Goal: Transaction & Acquisition: Book appointment/travel/reservation

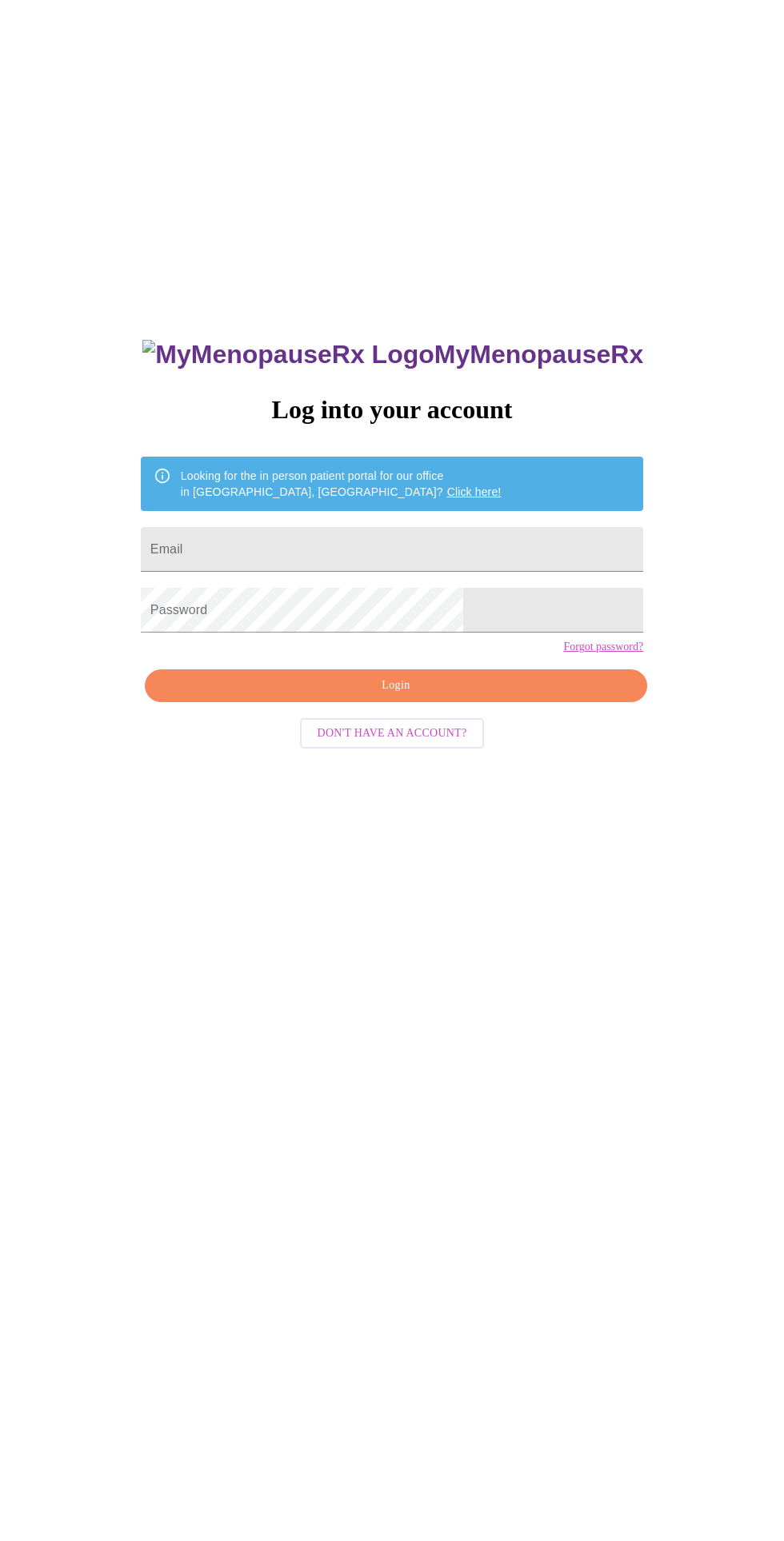
click at [471, 554] on input "Email" at bounding box center [392, 549] width 502 height 44
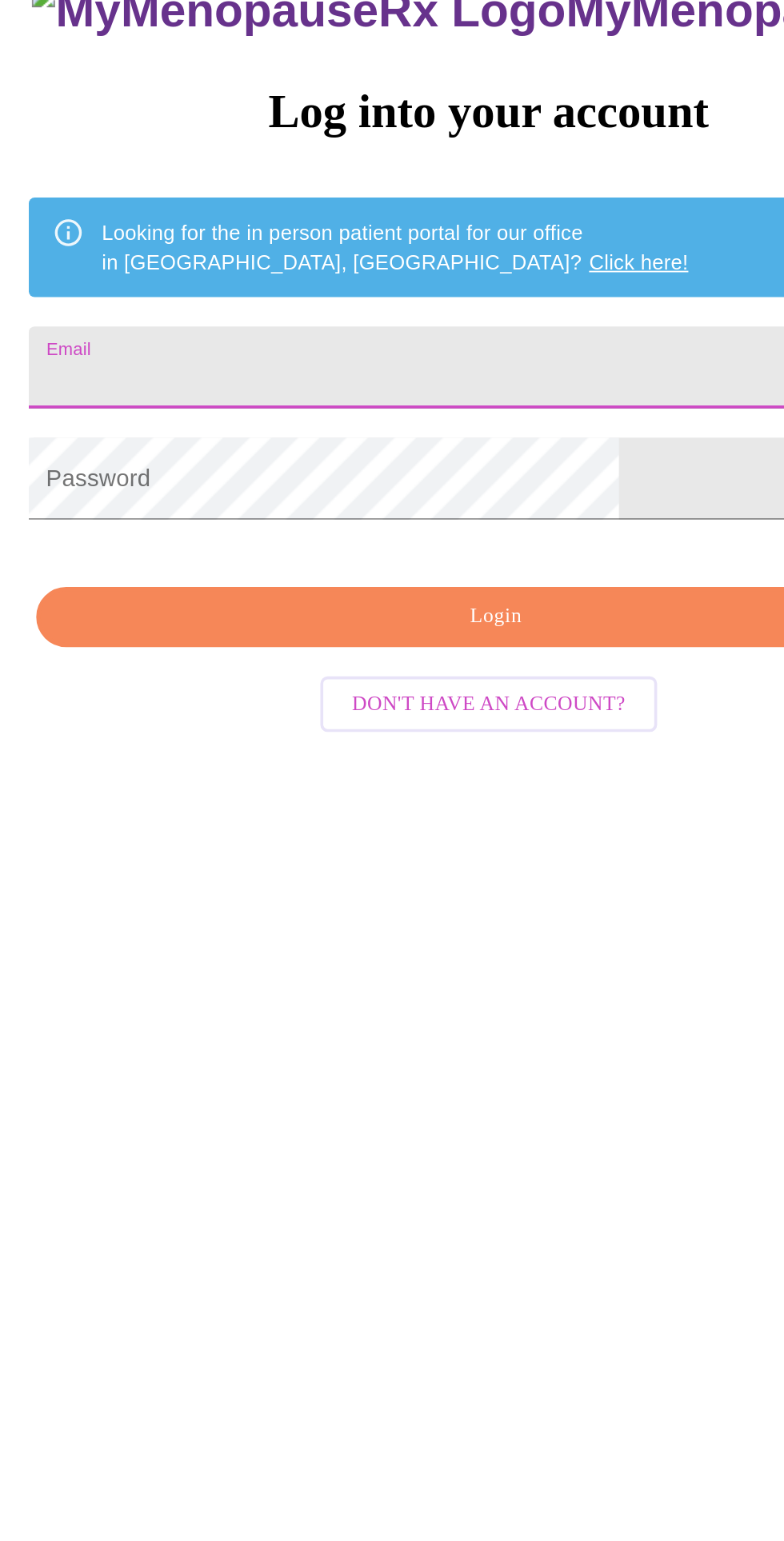
type input "[EMAIL_ADDRESS][DOMAIN_NAME]"
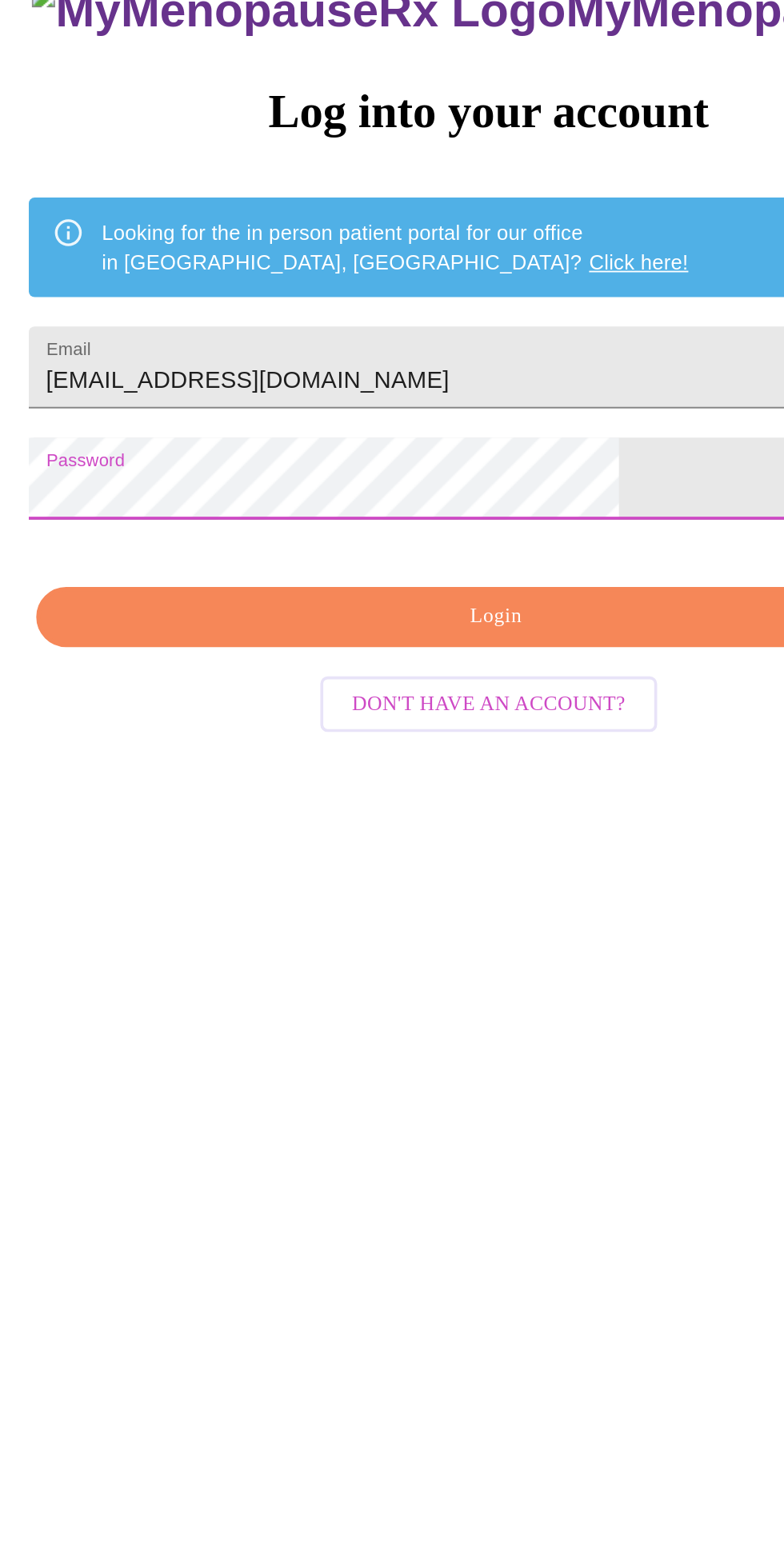
click at [349, 695] on span "Login" at bounding box center [395, 686] width 466 height 20
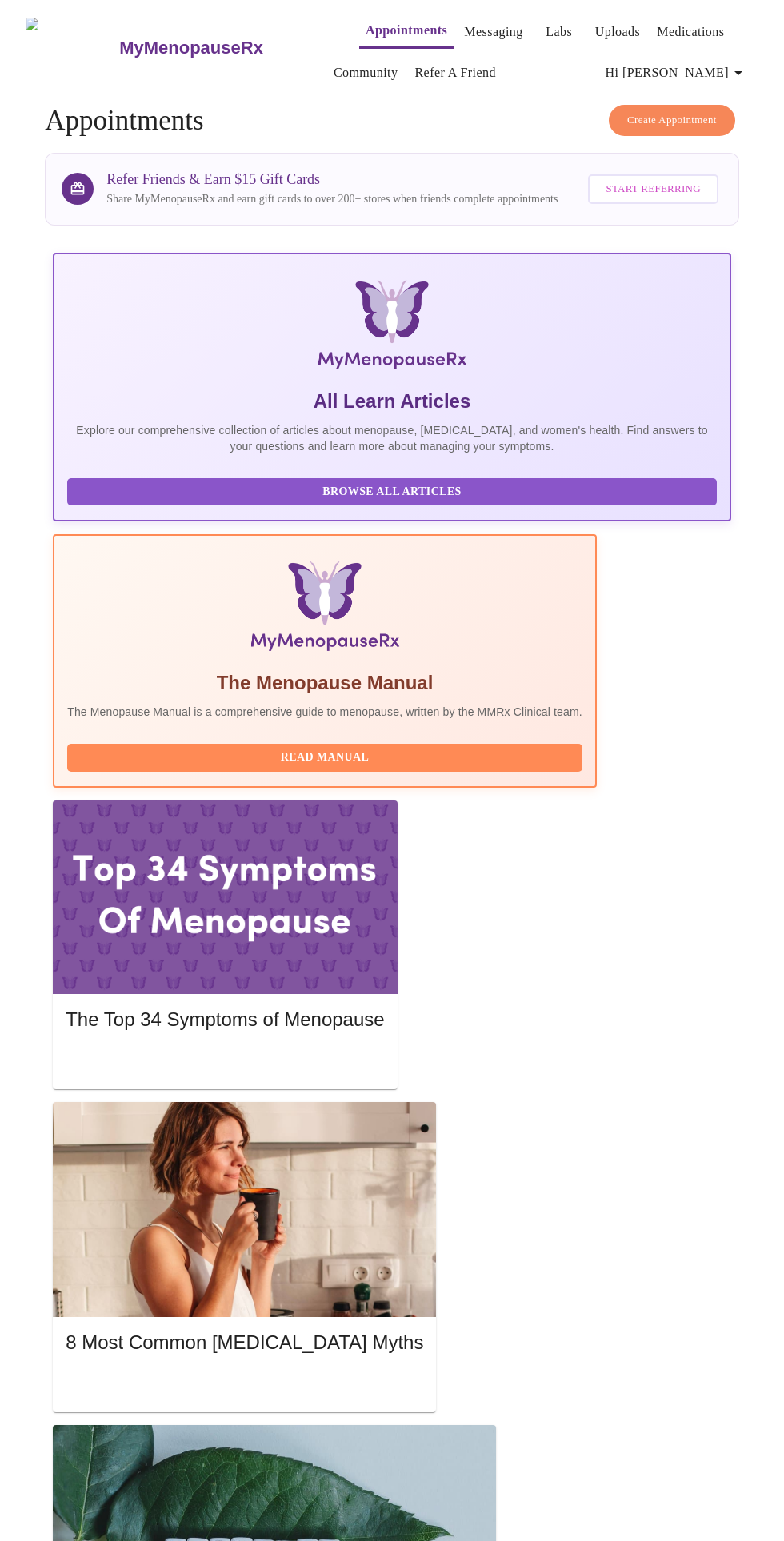
click at [649, 111] on span "Create Appointment" at bounding box center [671, 120] width 90 height 18
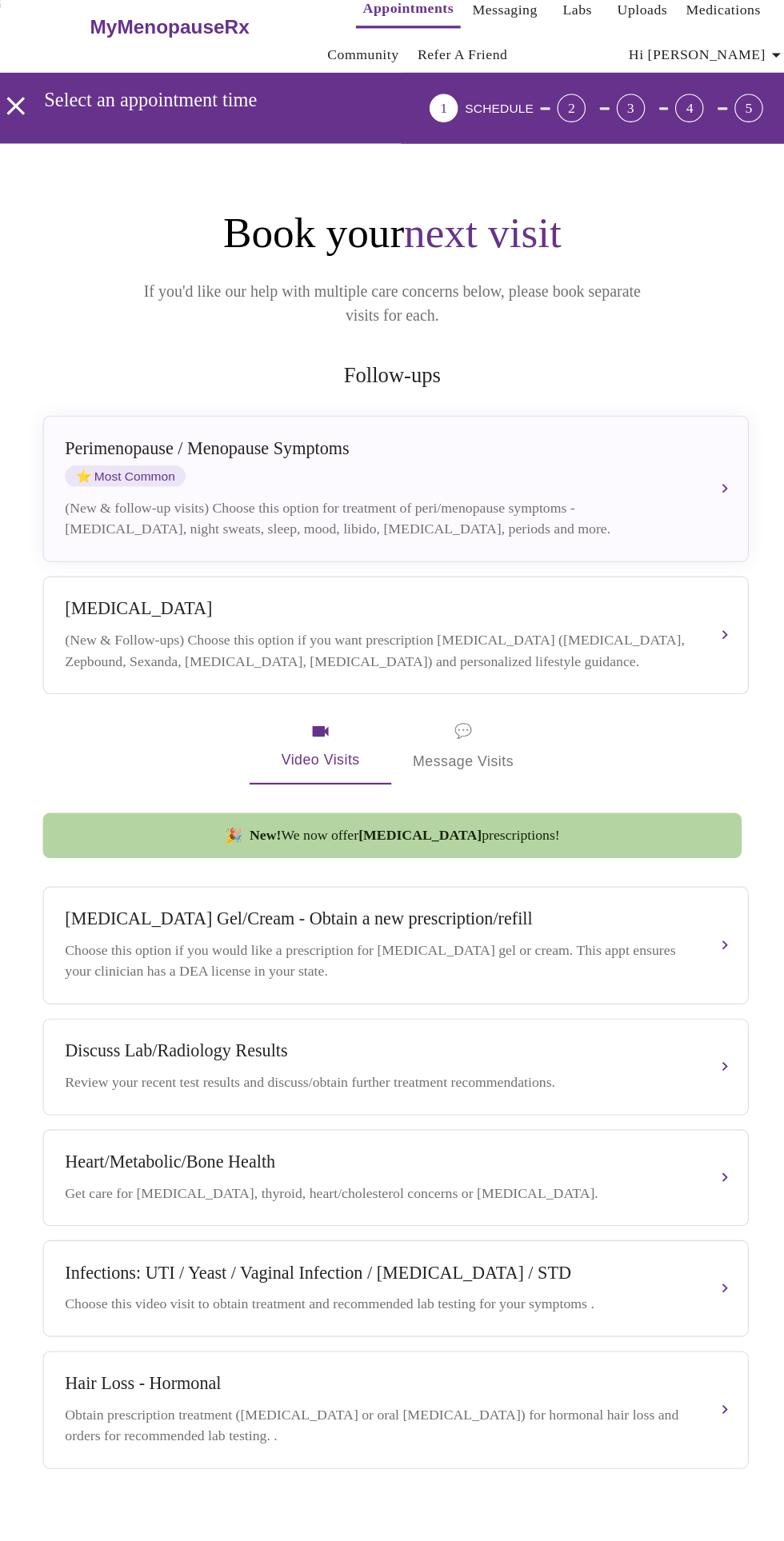
click at [653, 591] on div "(New & Follow-ups) Choose this option if you want prescription [MEDICAL_DATA] (…" at bounding box center [378, 610] width 564 height 39
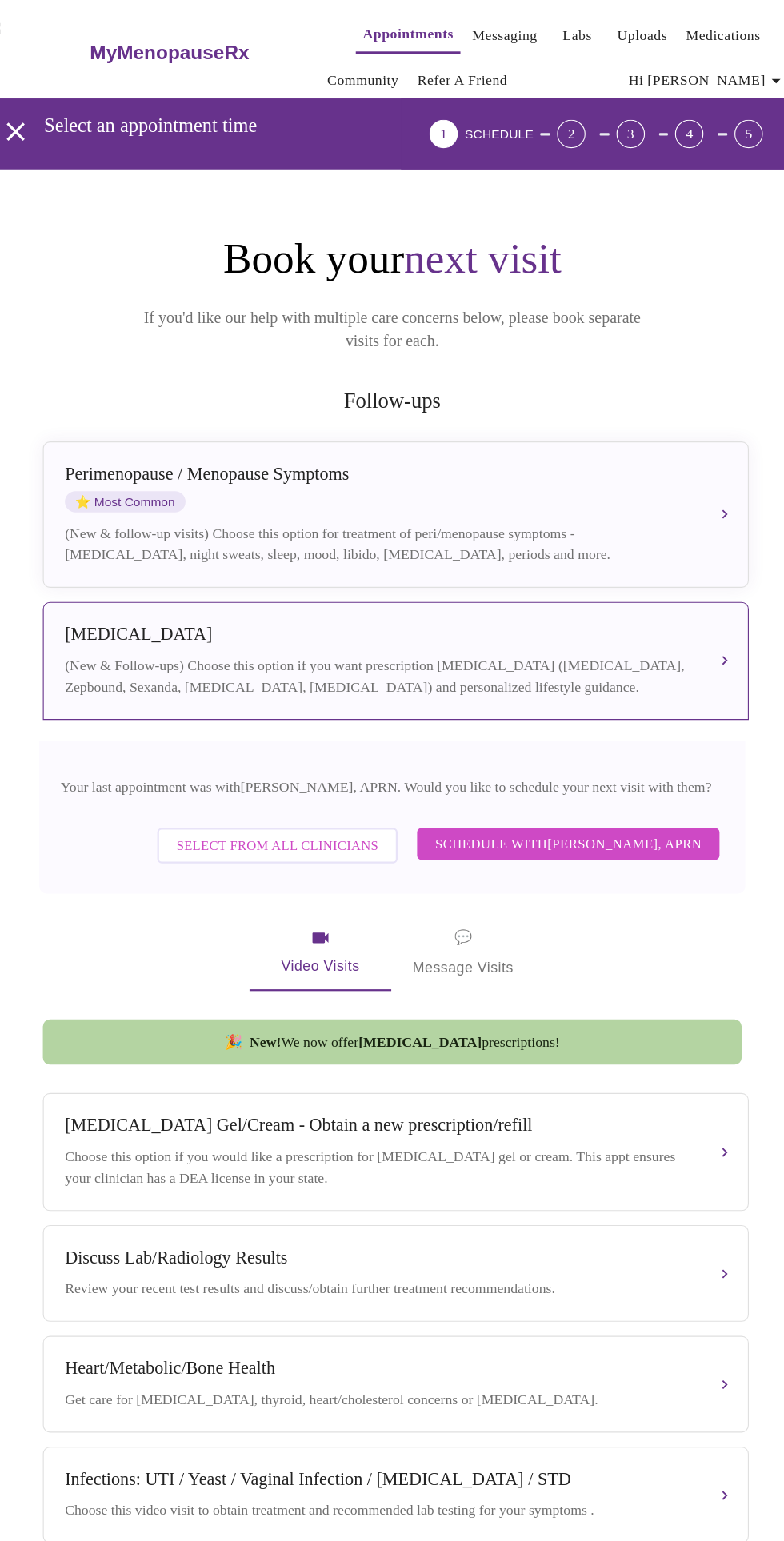
click at [341, 756] on span "Select from All Clinicians" at bounding box center [288, 763] width 182 height 21
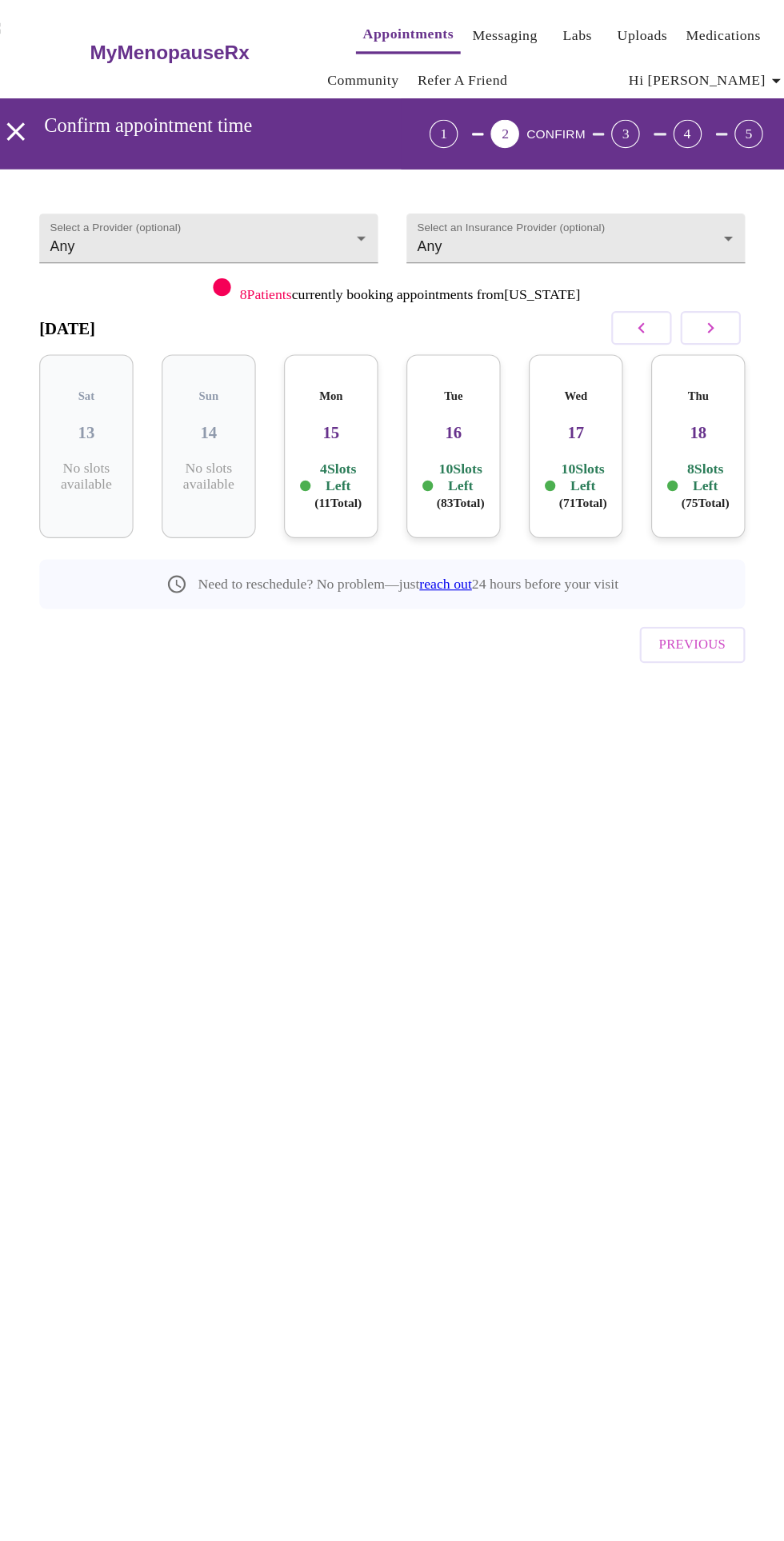
click at [677, 298] on icon "button" at bounding box center [679, 296] width 19 height 19
click at [685, 296] on icon "button" at bounding box center [679, 296] width 19 height 19
click at [681, 298] on icon "button" at bounding box center [679, 296] width 19 height 19
click at [685, 291] on icon "button" at bounding box center [679, 296] width 19 height 19
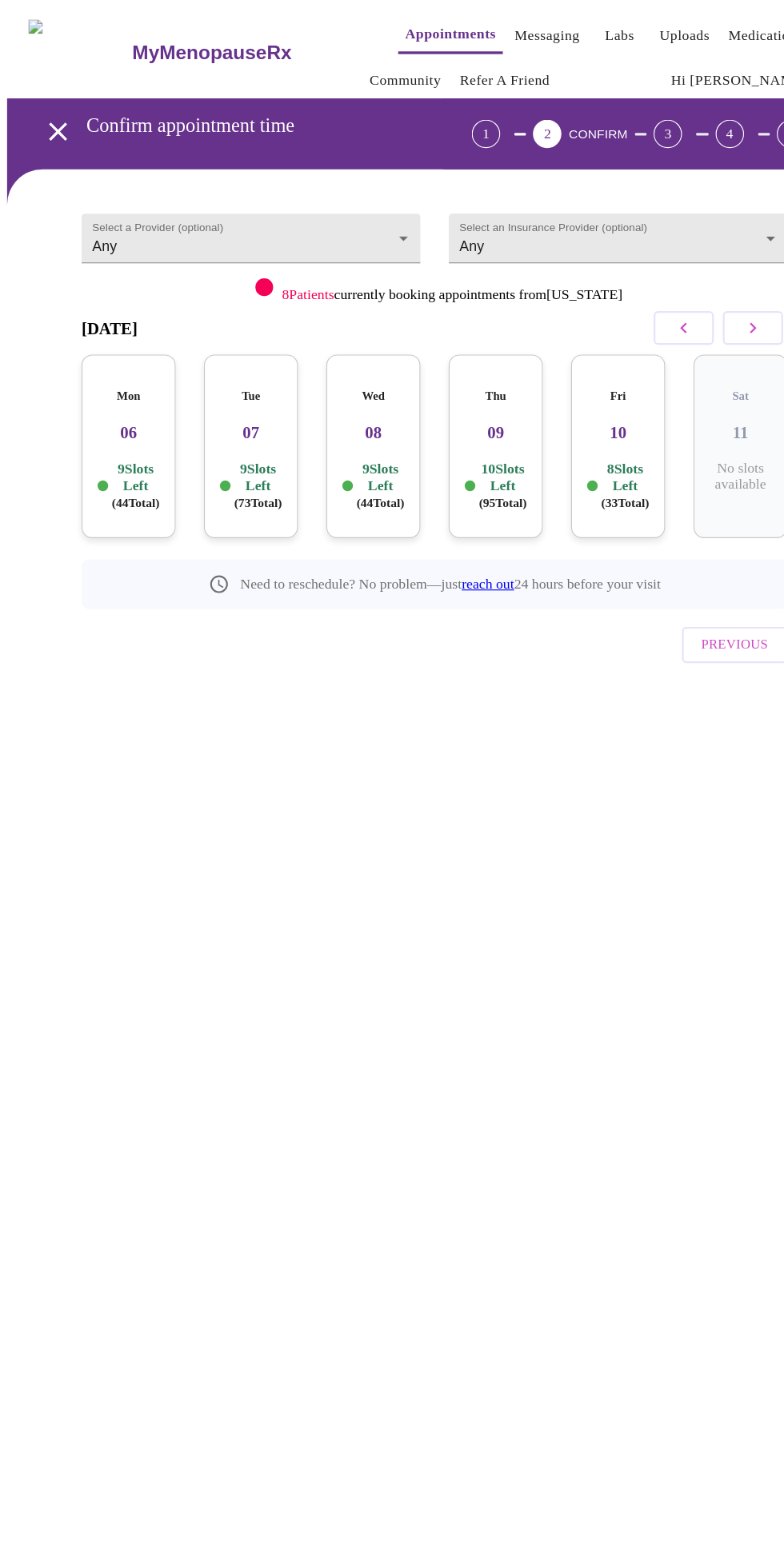
click at [113, 428] on p "9 Slots Left ( 44 Total)" at bounding box center [122, 438] width 43 height 46
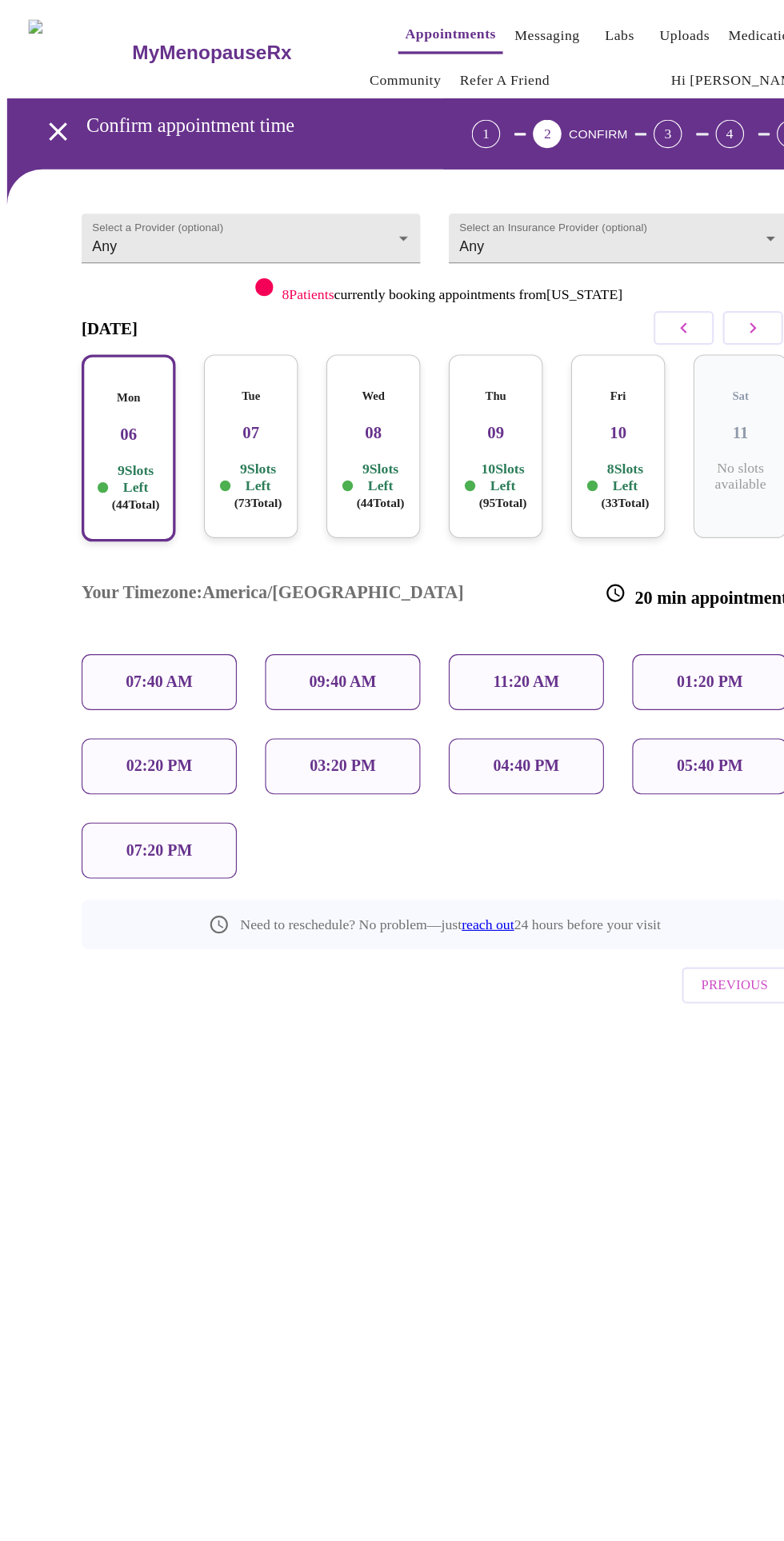
click at [311, 607] on p "09:40 AM" at bounding box center [309, 614] width 61 height 16
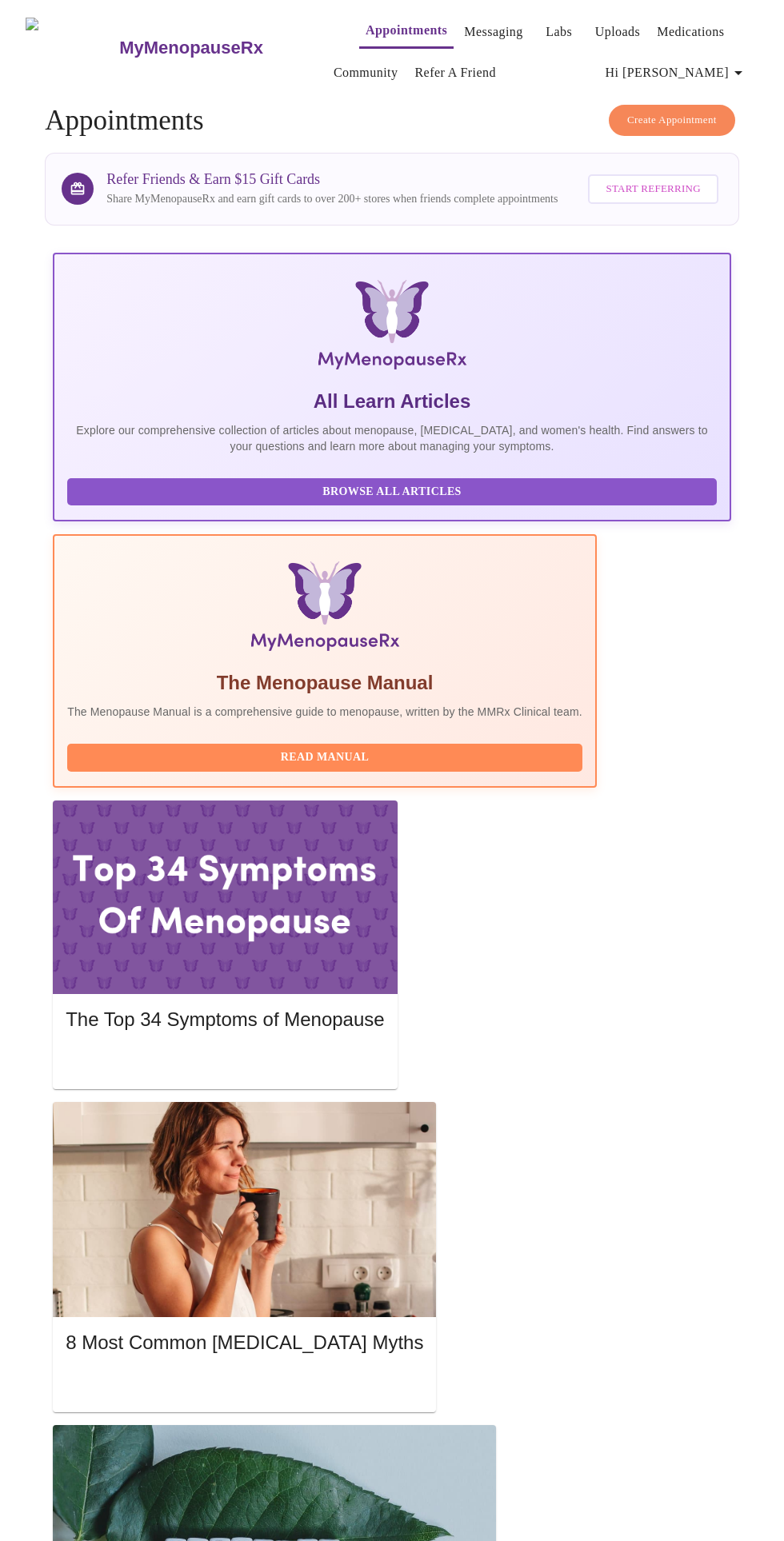
click at [664, 112] on span "Create Appointment" at bounding box center [671, 120] width 90 height 18
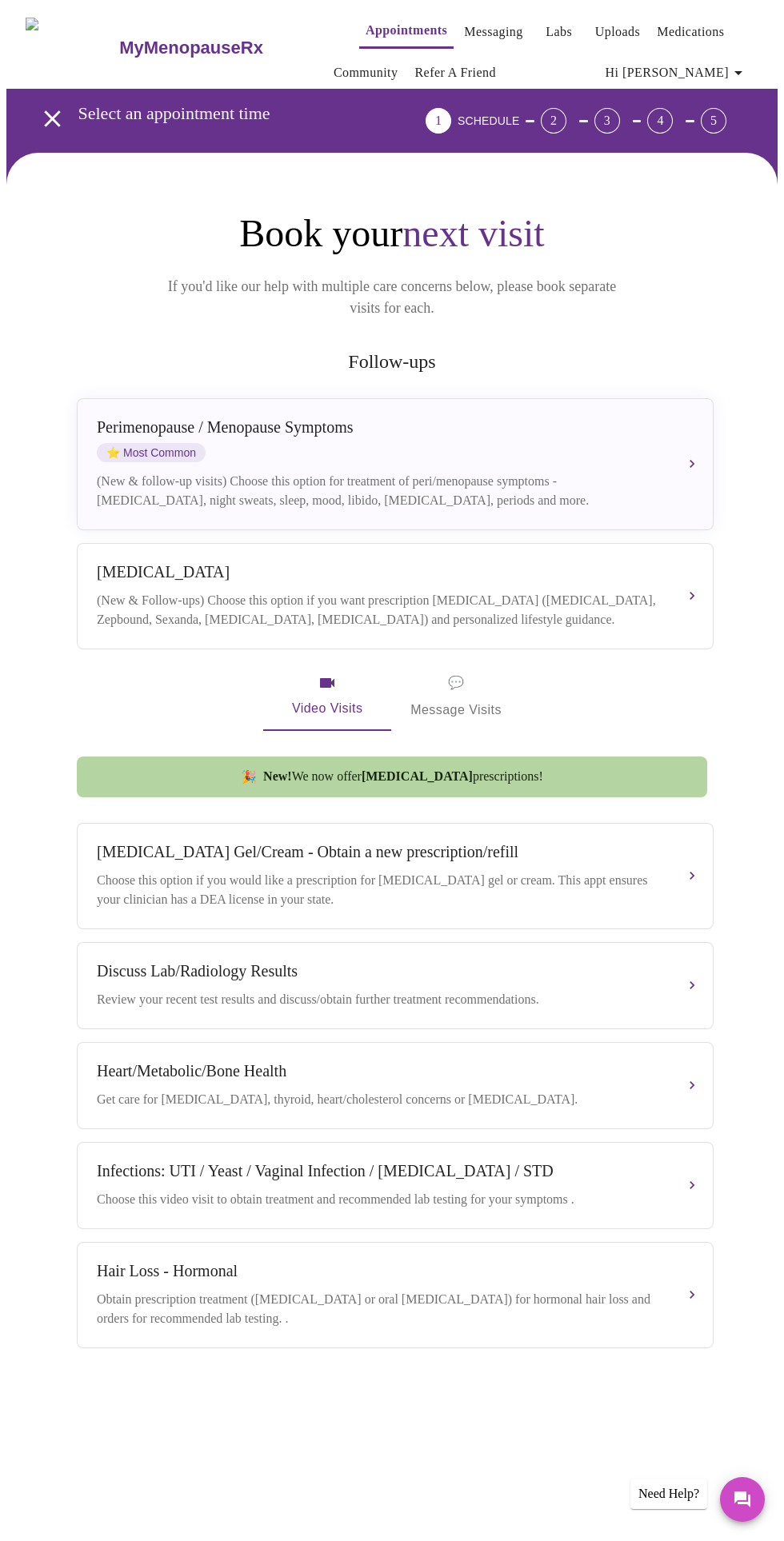
click at [541, 591] on div "(New & Follow-ups) Choose this option if you want prescription weight managemen…" at bounding box center [378, 610] width 564 height 39
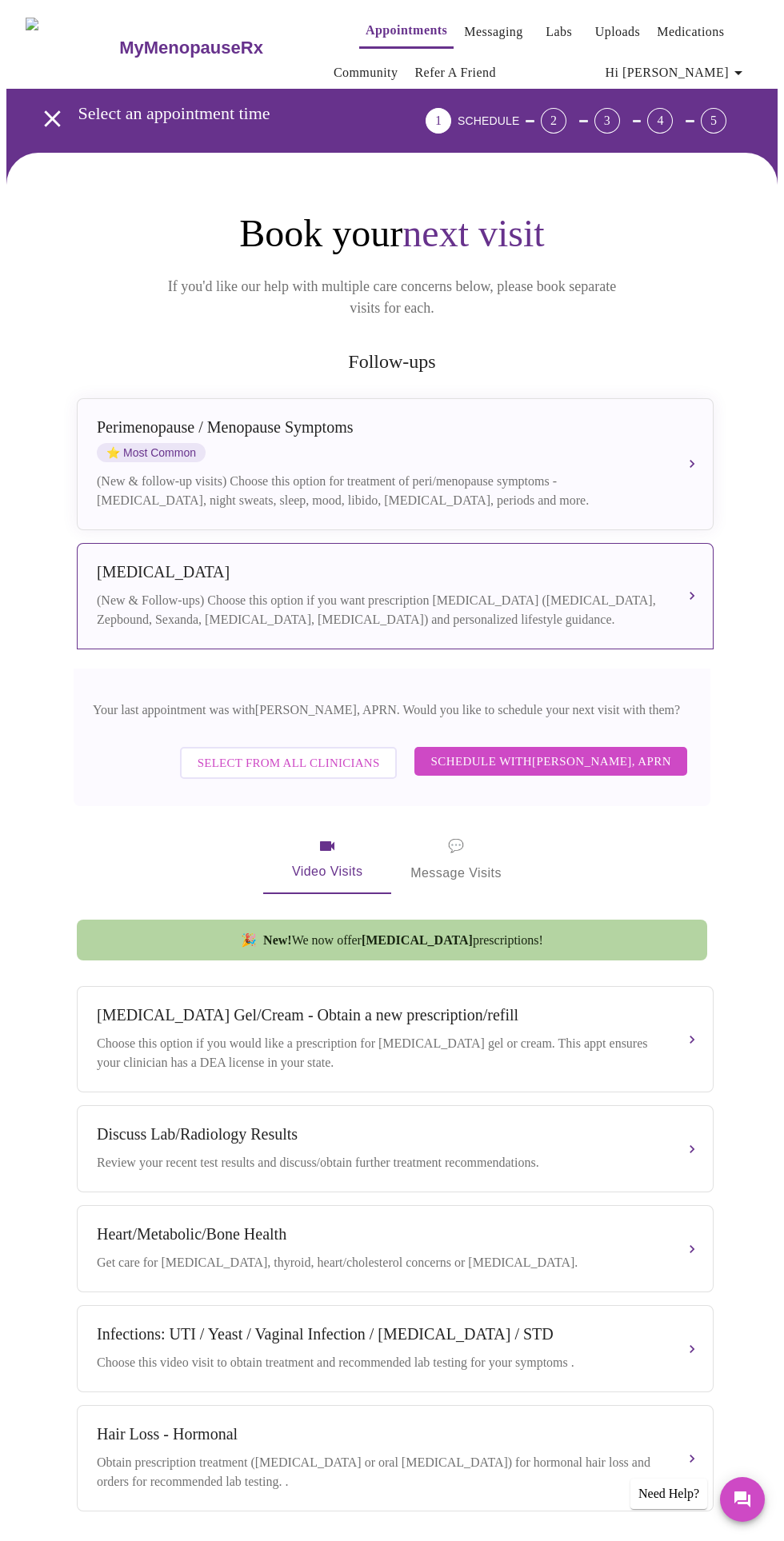
click at [564, 753] on span "Schedule with Emilie McLain, APRN" at bounding box center [551, 762] width 241 height 21
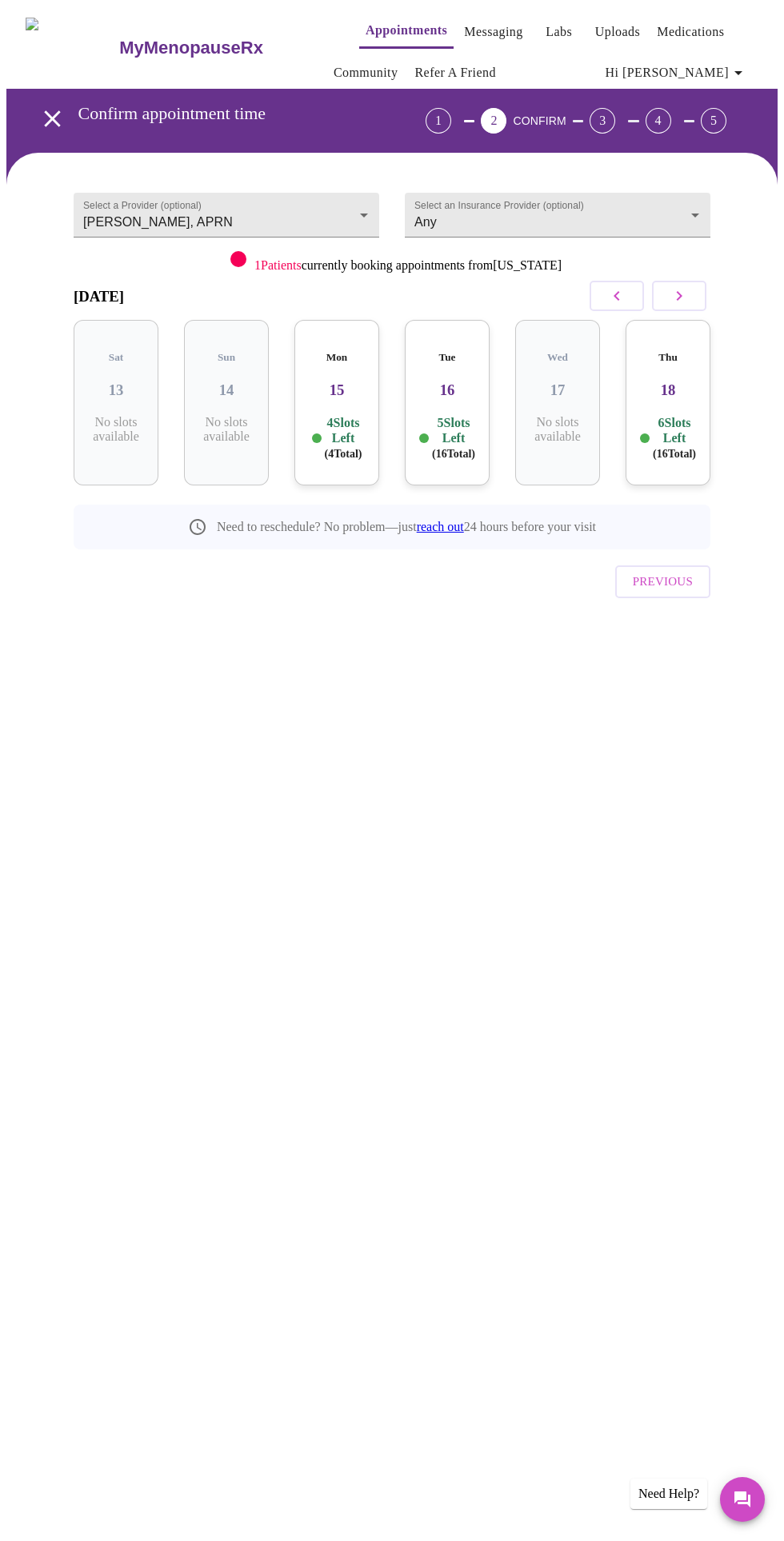
click at [689, 299] on icon "button" at bounding box center [679, 296] width 19 height 19
click at [682, 351] on h5 "Tue" at bounding box center [667, 357] width 59 height 13
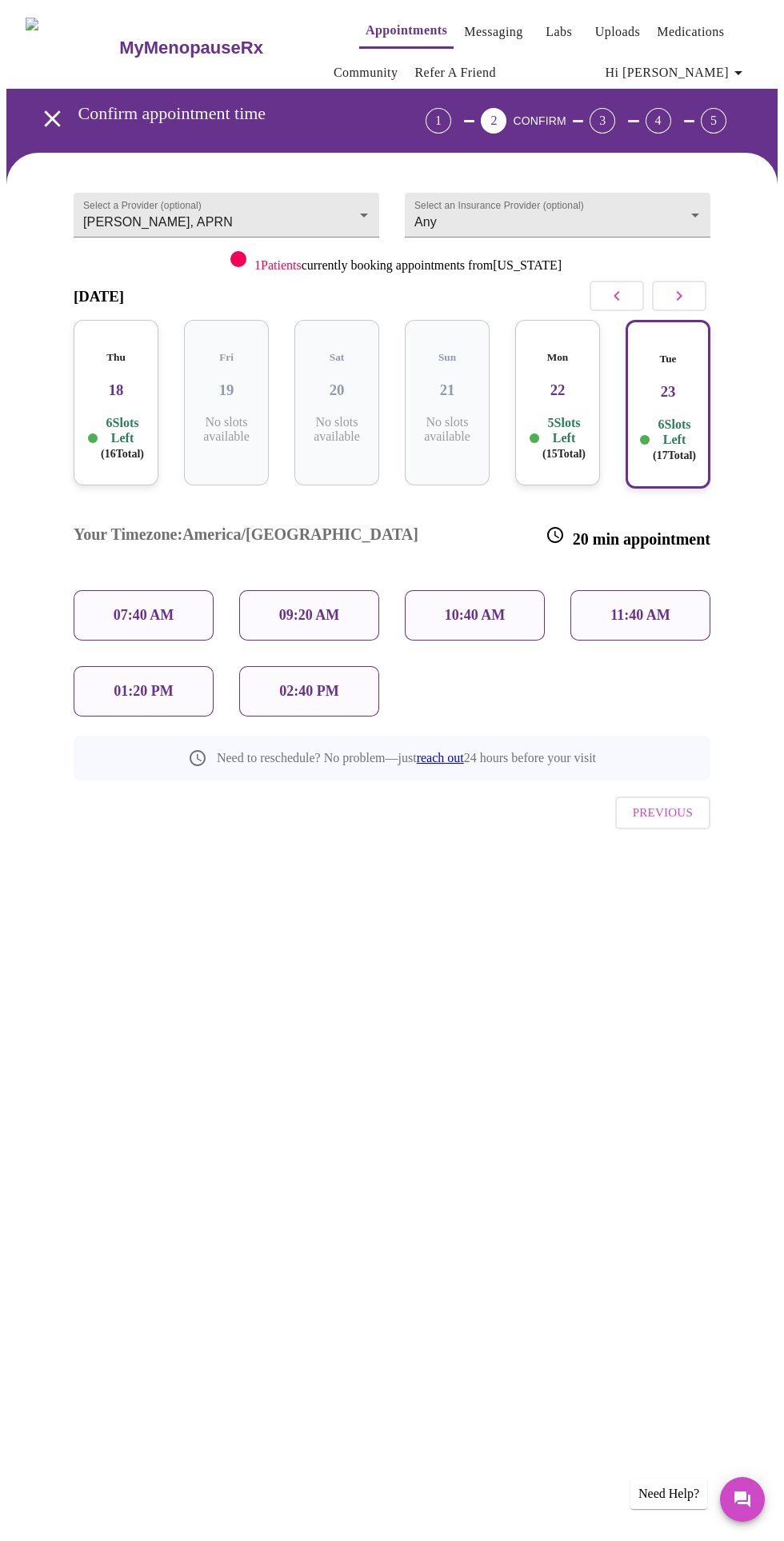
click at [686, 297] on icon "button" at bounding box center [679, 296] width 19 height 19
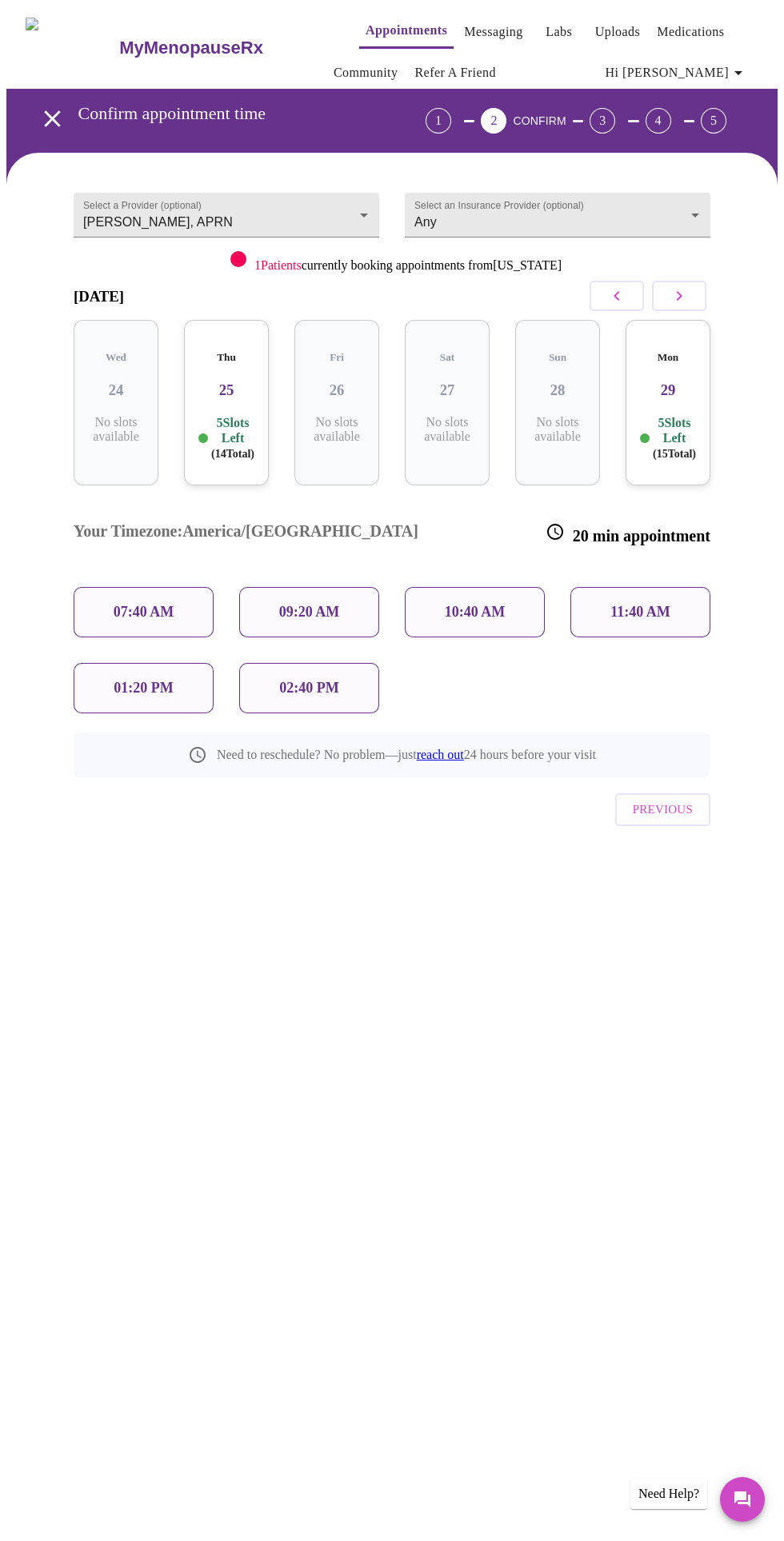
click at [681, 298] on icon "button" at bounding box center [679, 296] width 19 height 19
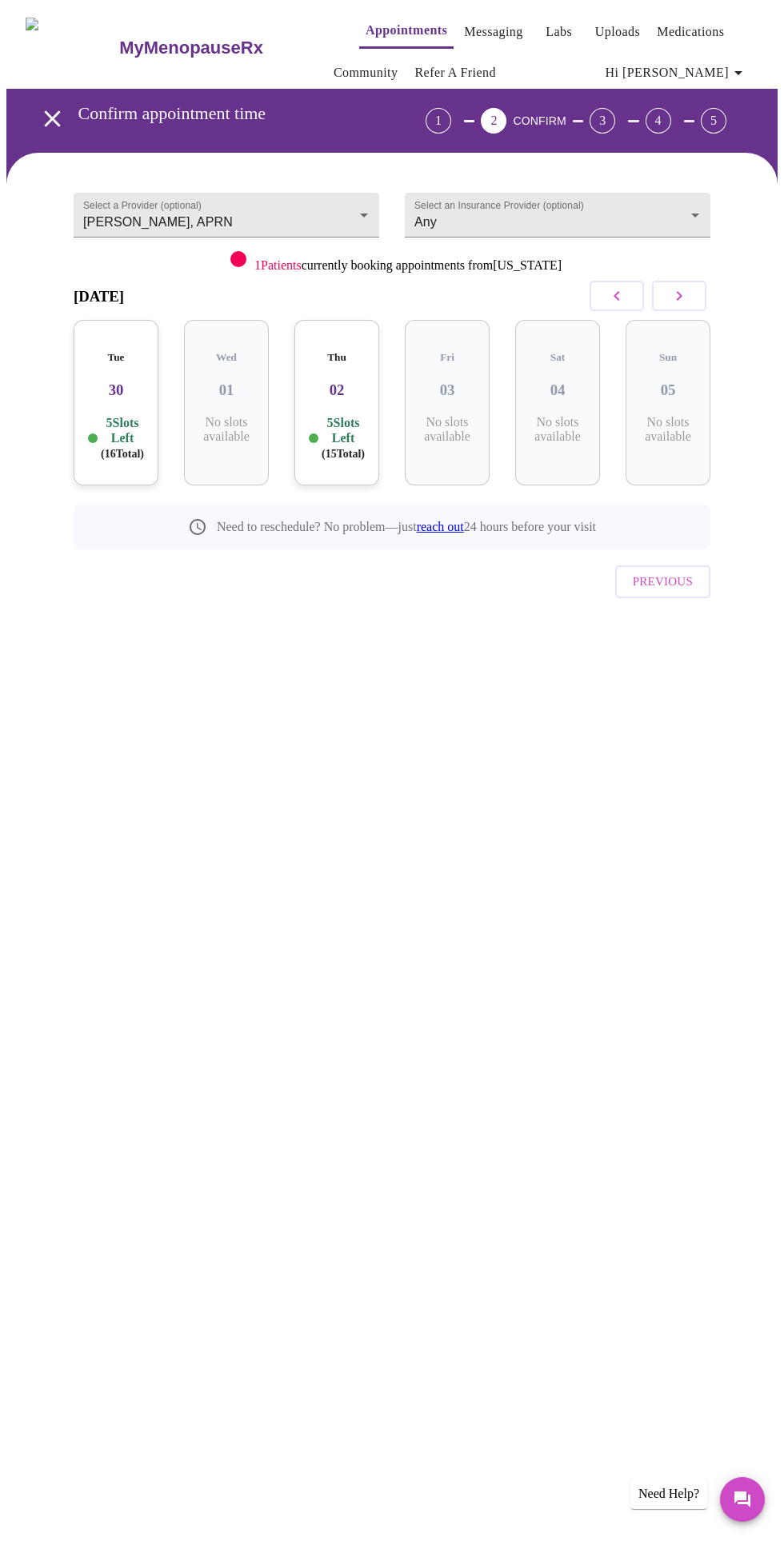
click at [689, 292] on icon "button" at bounding box center [679, 296] width 19 height 19
click at [121, 351] on h5 "Mon" at bounding box center [116, 357] width 59 height 13
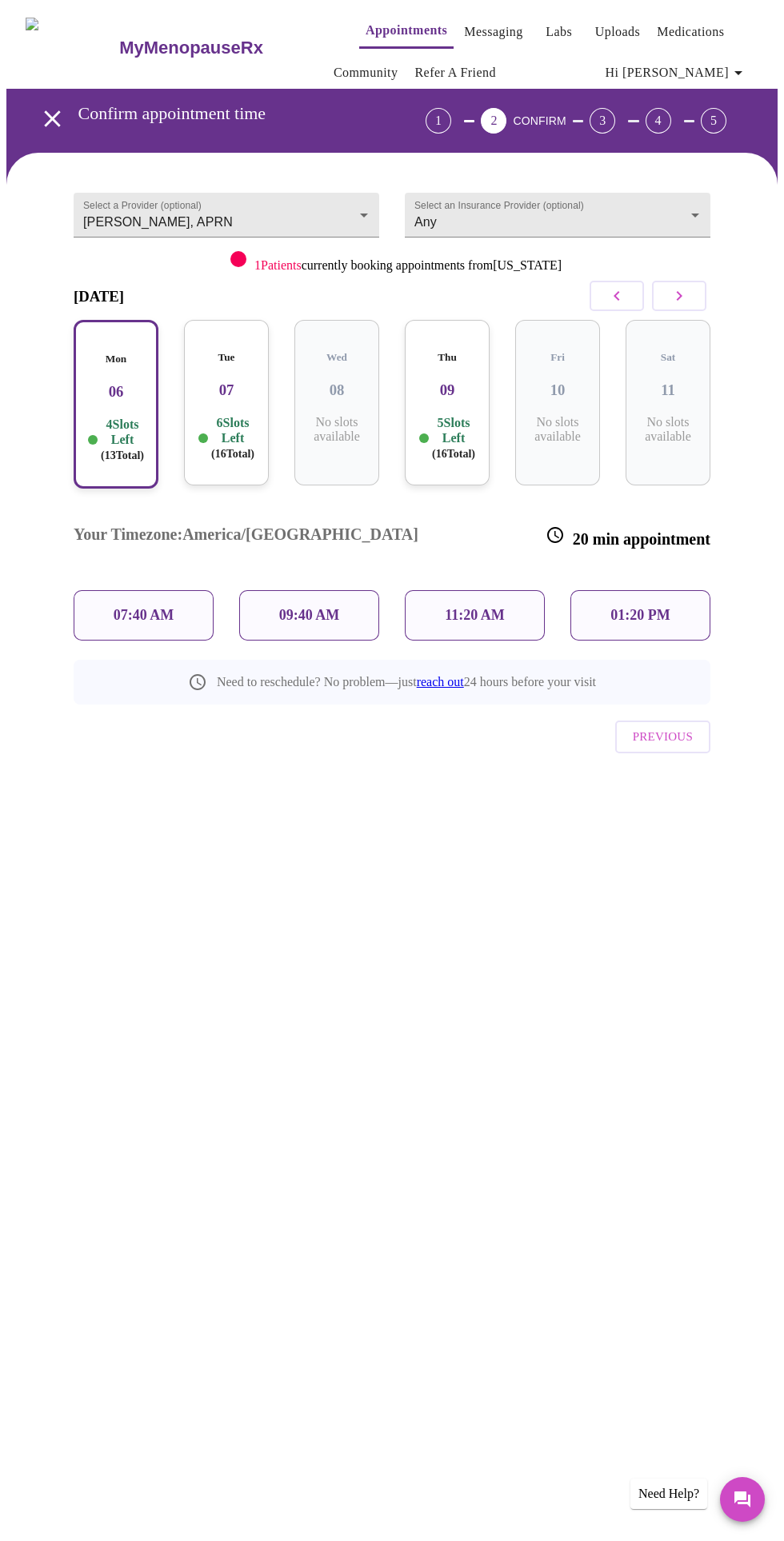
click at [304, 203] on body "MyMenopauseRx Appointments Messaging Labs Uploads Medications Community Refer a…" at bounding box center [392, 419] width 770 height 826
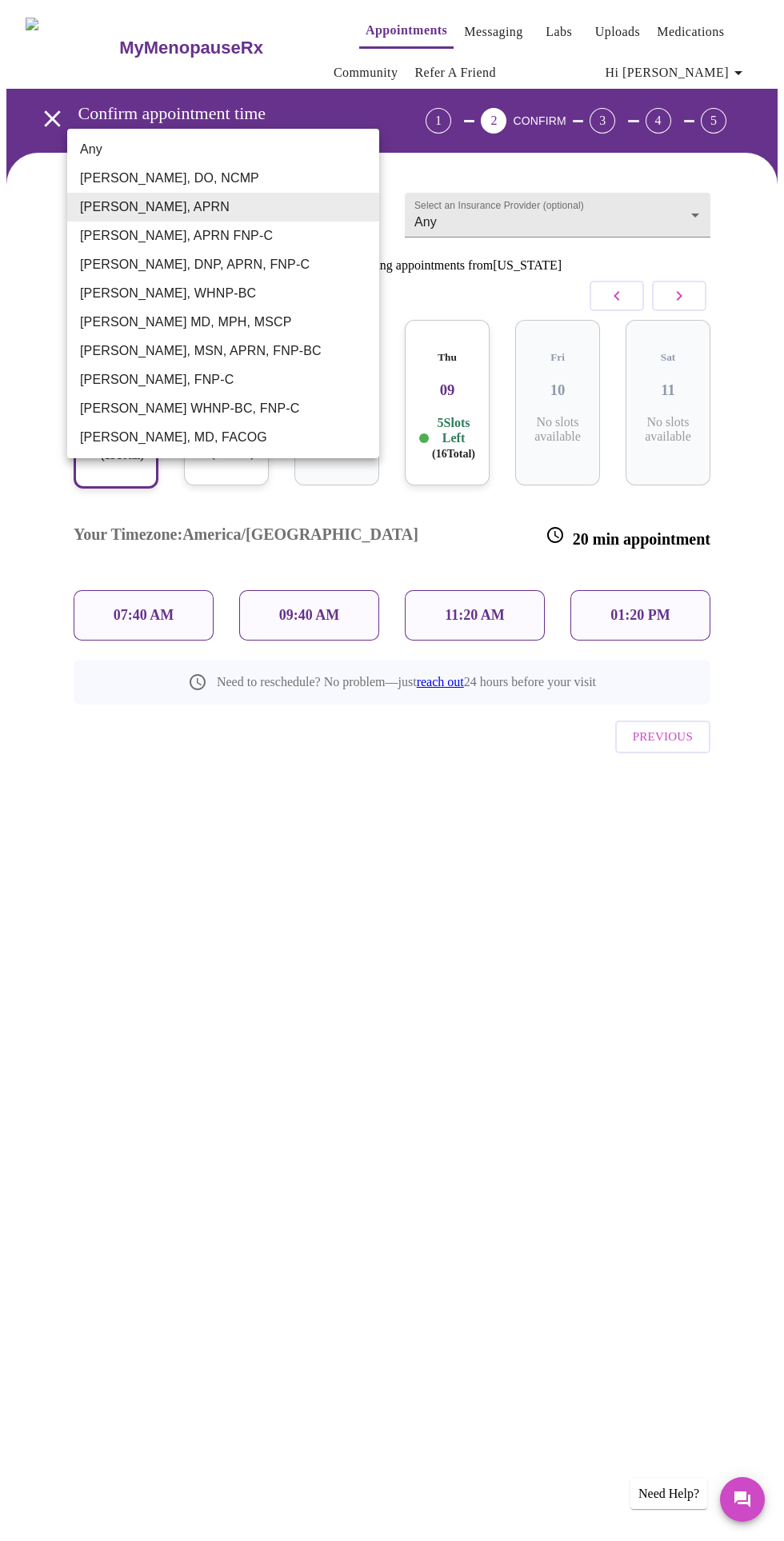
click at [288, 198] on li "Emilie McLain, APRN" at bounding box center [223, 207] width 311 height 29
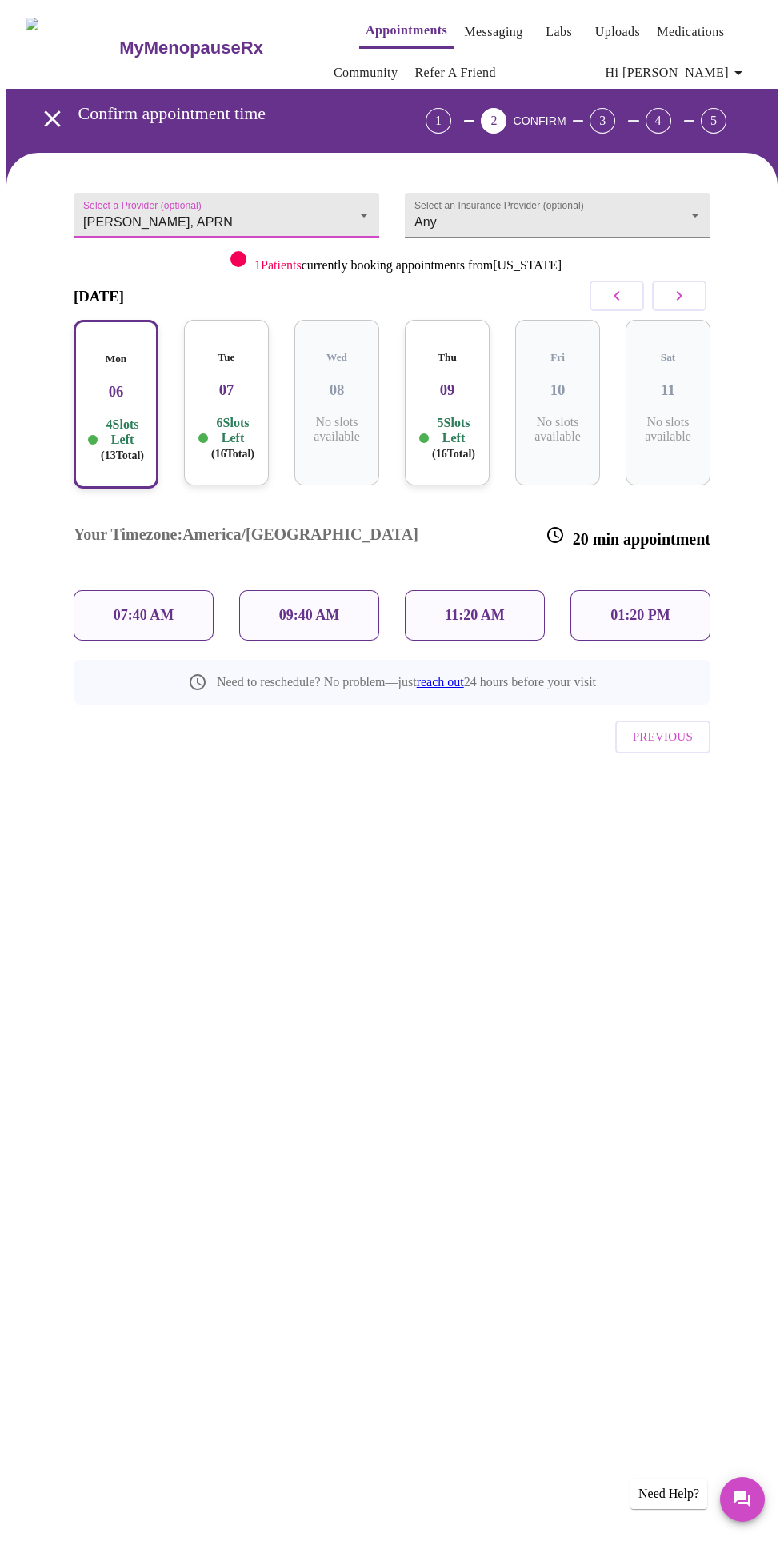
click at [297, 607] on p "09:40 AM" at bounding box center [309, 614] width 61 height 16
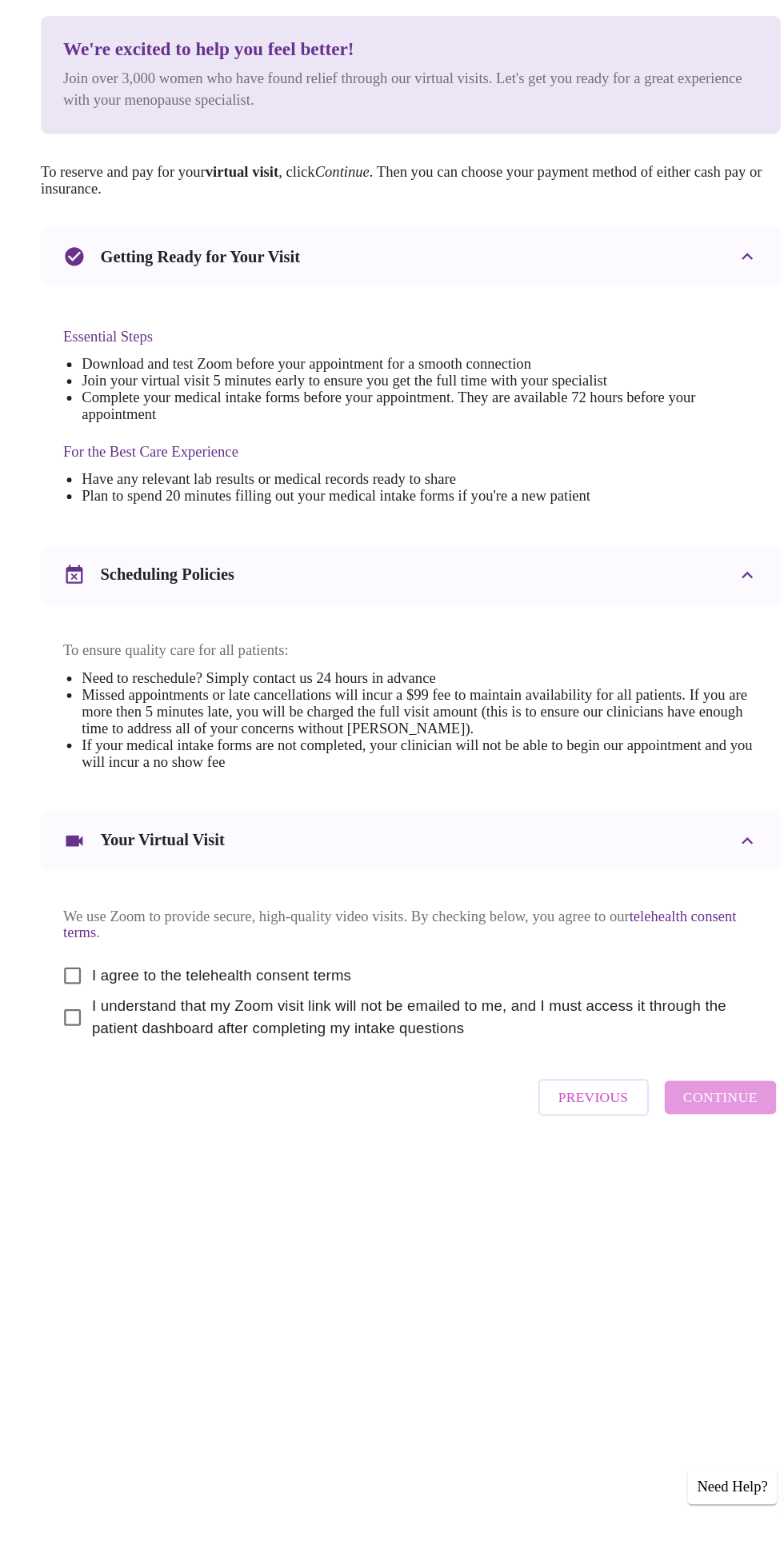
click at [137, 1064] on span "I agree to the telehealth consent terms" at bounding box center [229, 1054] width 223 height 19
click at [118, 1070] on input "I agree to the telehealth consent terms" at bounding box center [100, 1054] width 34 height 34
checkbox input "true"
click at [110, 1107] on input "I understand that my Zoom visit link will not be emailed to me, and I must acce…" at bounding box center [100, 1090] width 34 height 34
checkbox input "true"
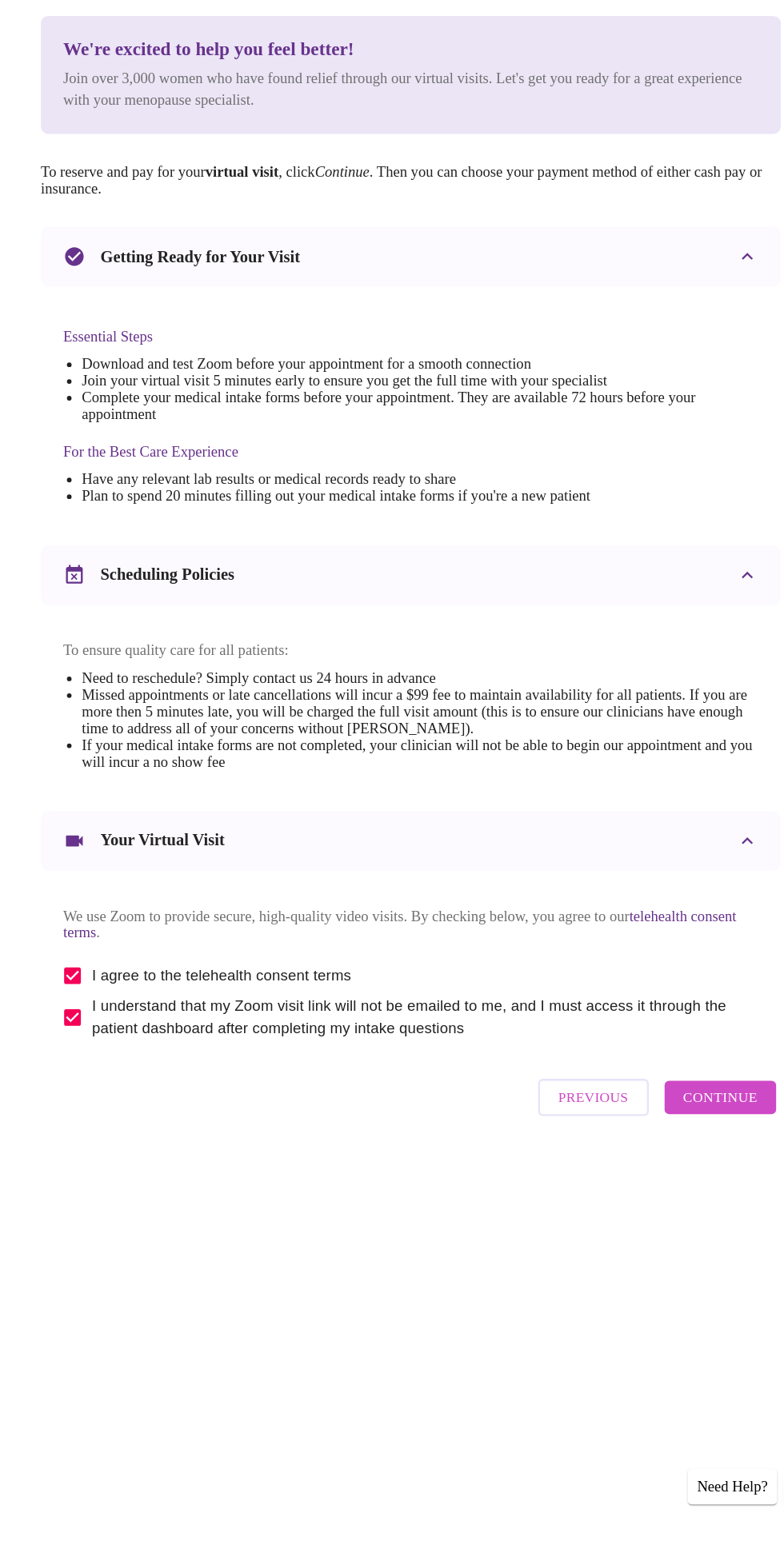
click at [660, 1169] on span "Continue" at bounding box center [658, 1159] width 64 height 21
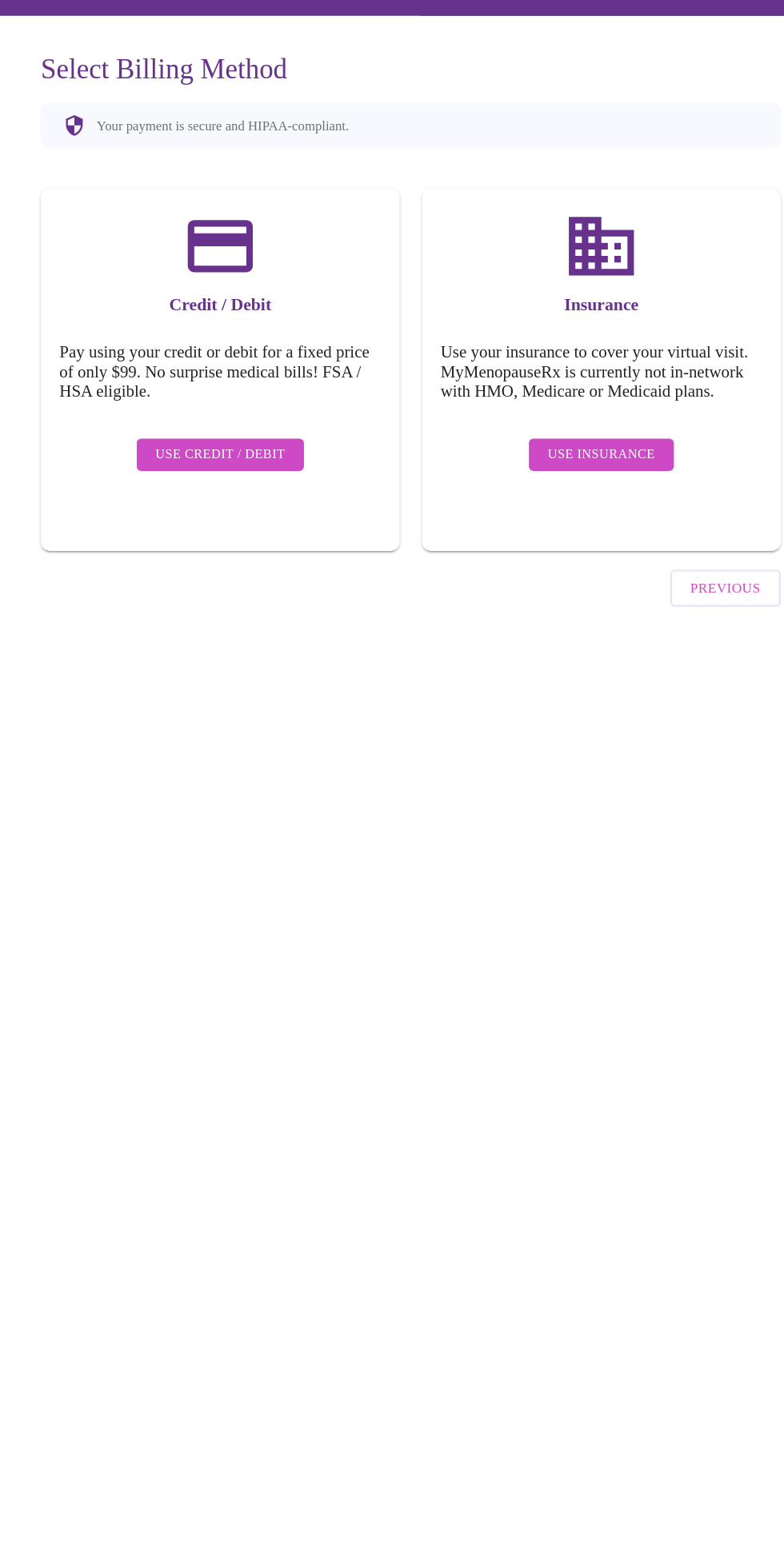
click at [532, 539] on span "Use Insurance" at bounding box center [554, 530] width 92 height 20
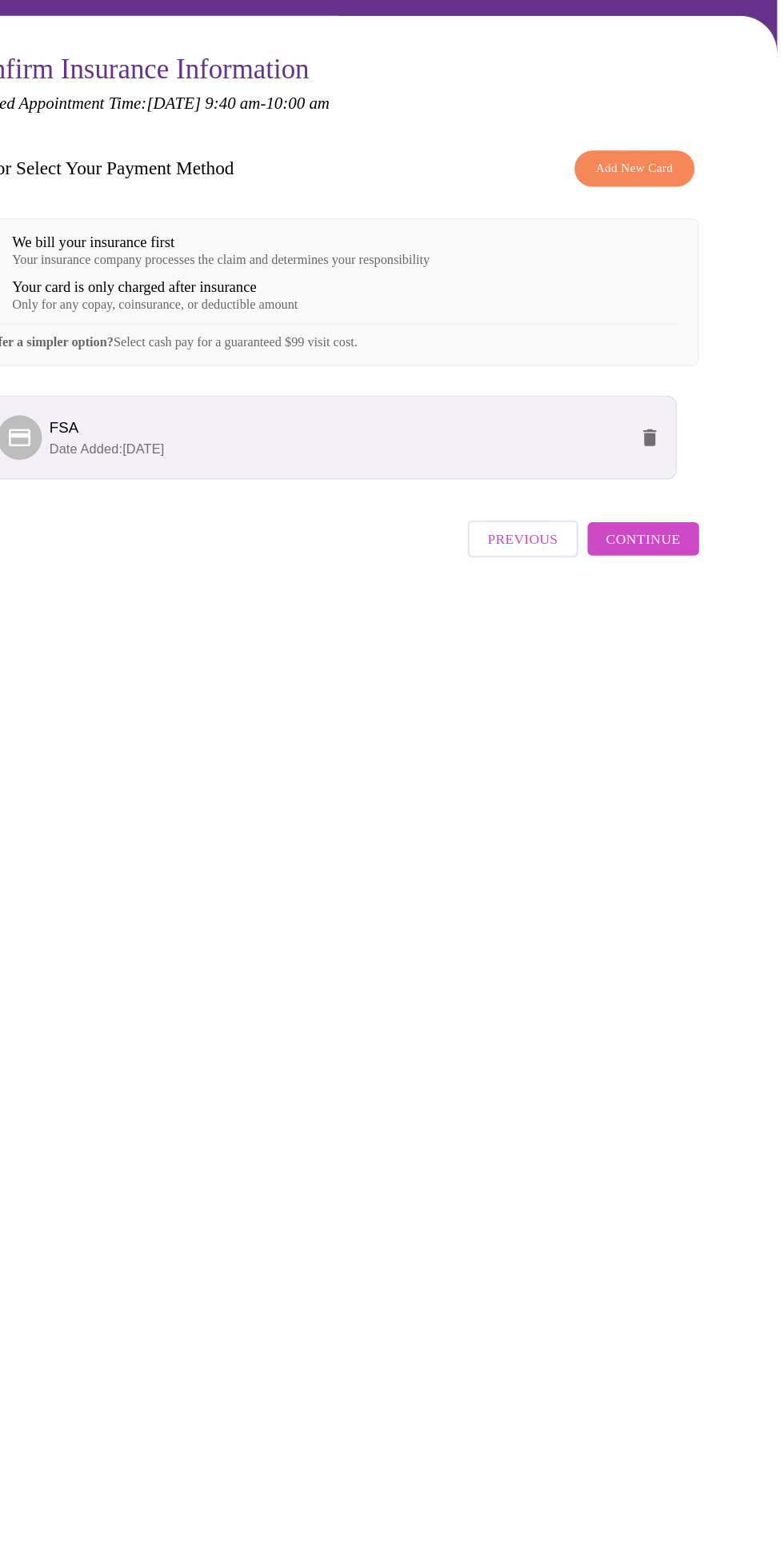
click at [710, 611] on button "Continue" at bounding box center [662, 603] width 96 height 29
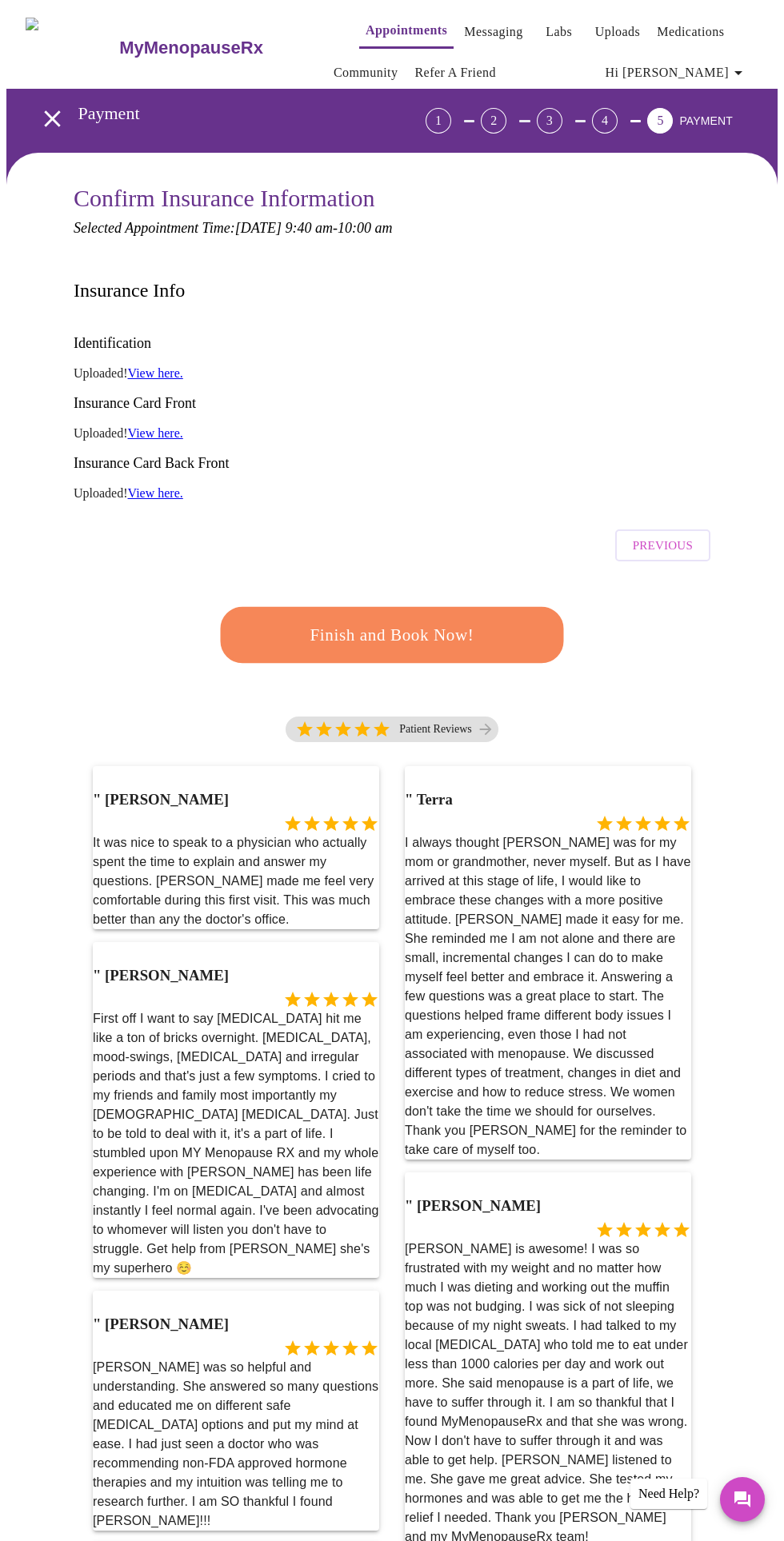
click at [435, 620] on span "Finish and Book Now!" at bounding box center [392, 635] width 296 height 30
